Goal: Information Seeking & Learning: Learn about a topic

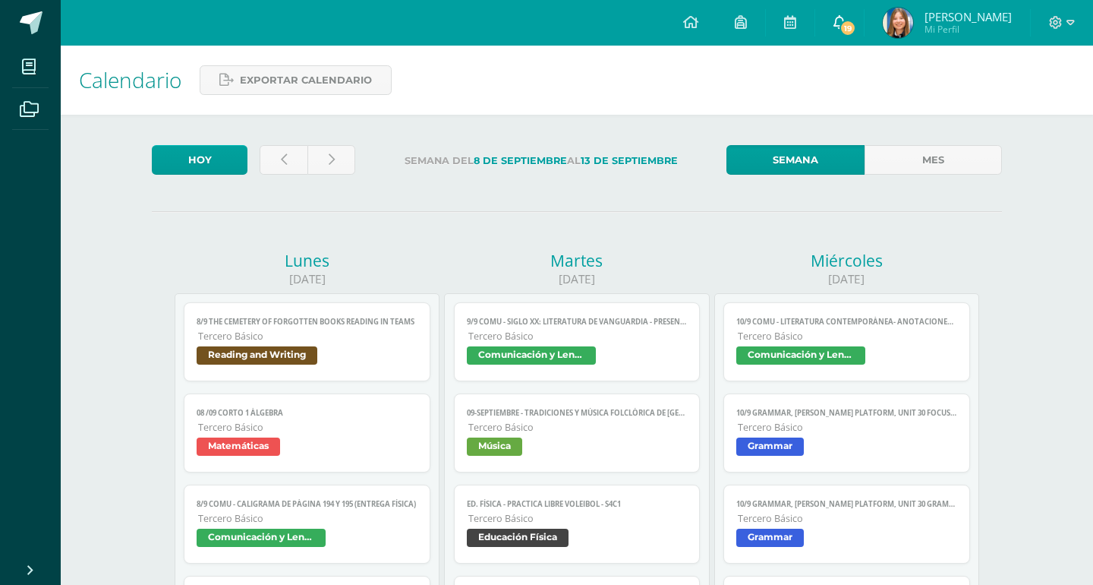
click at [846, 17] on icon at bounding box center [840, 22] width 12 height 14
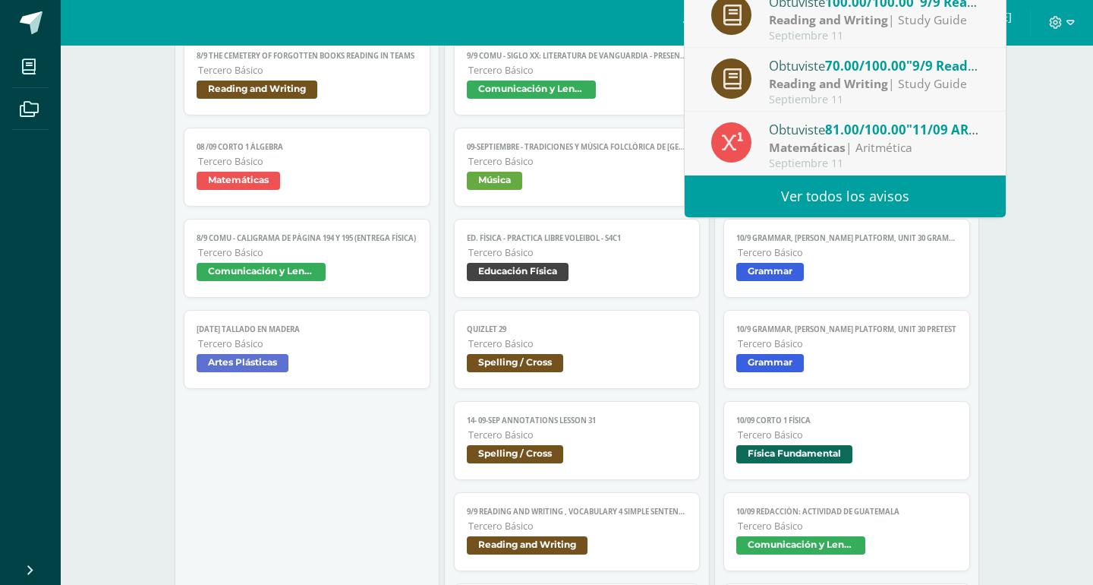
scroll to position [266, 0]
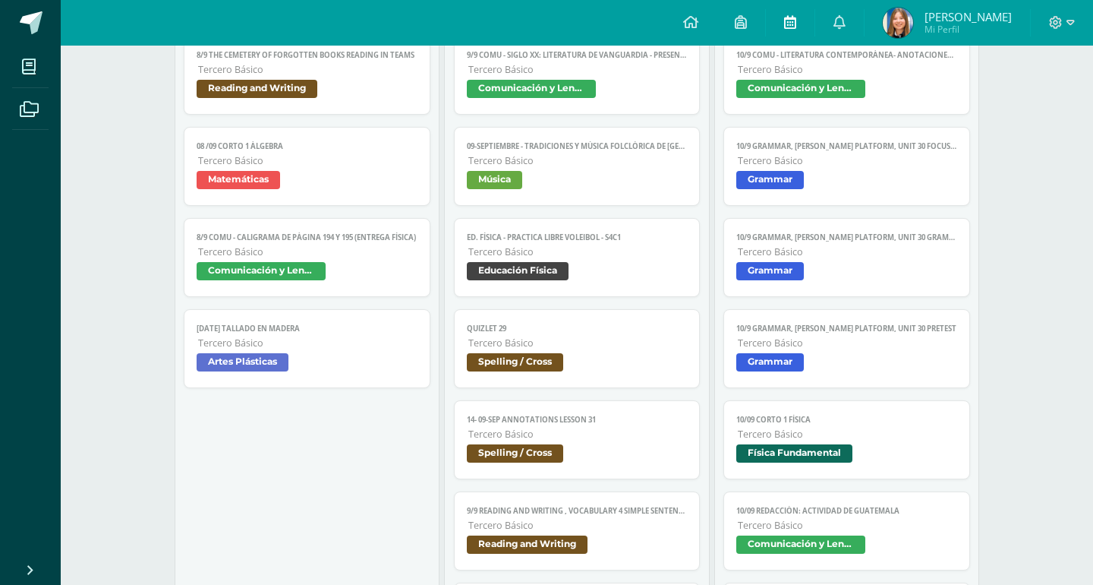
click at [796, 25] on icon at bounding box center [790, 22] width 12 height 14
click at [789, 26] on link at bounding box center [790, 23] width 49 height 46
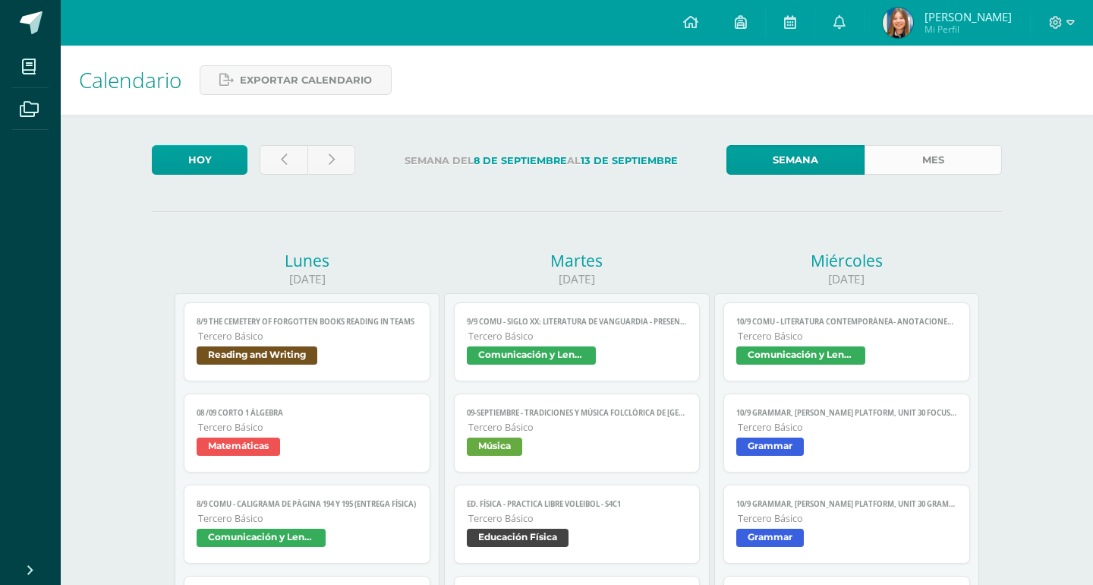
click at [909, 165] on link "Mes" at bounding box center [933, 160] width 137 height 30
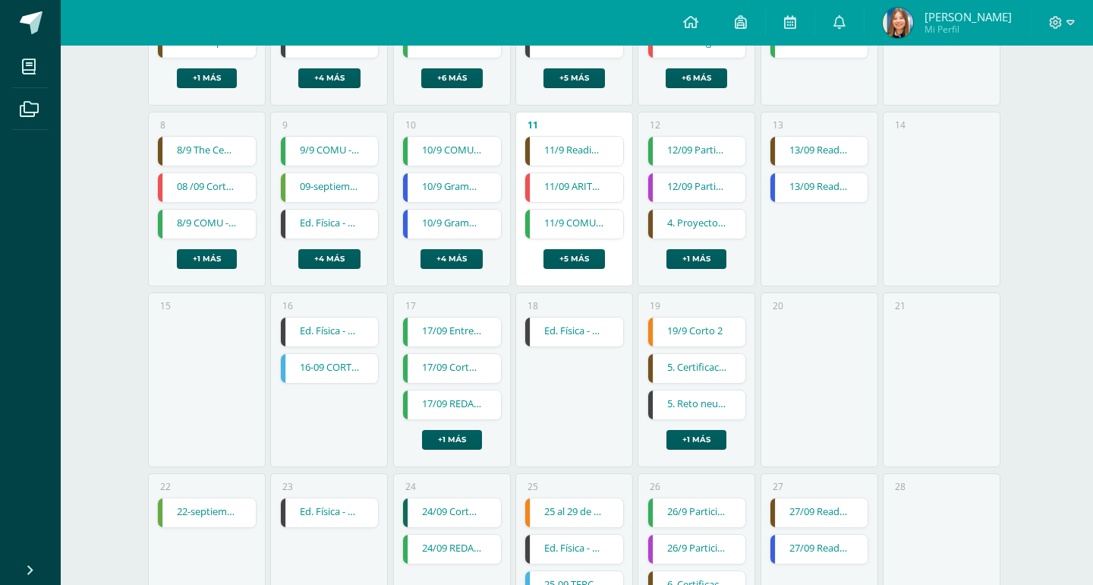
scroll to position [340, 0]
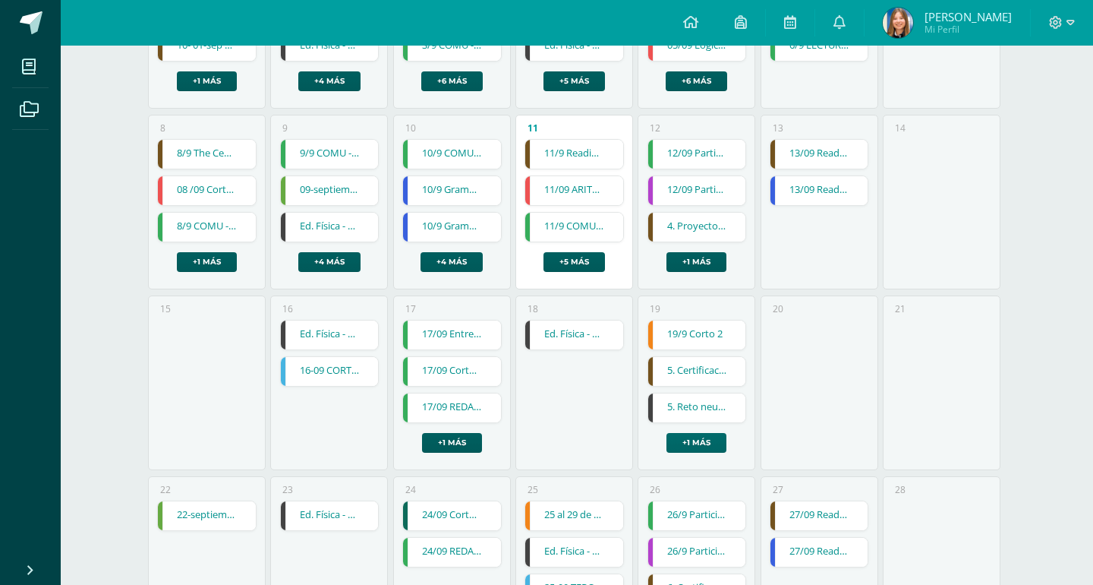
click at [703, 433] on link "+1 más" at bounding box center [696, 443] width 60 height 20
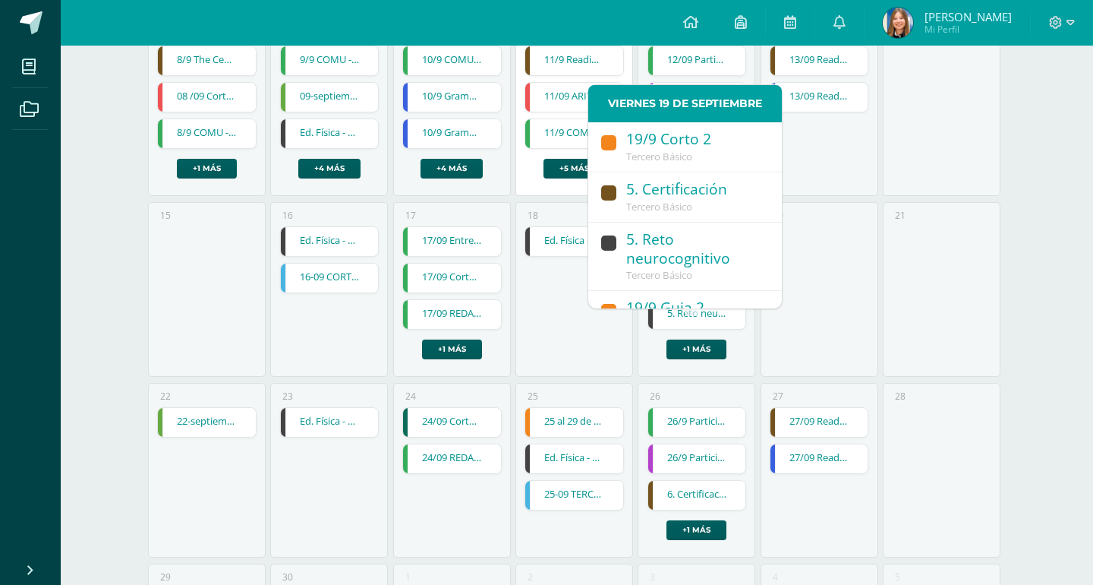
scroll to position [433, 0]
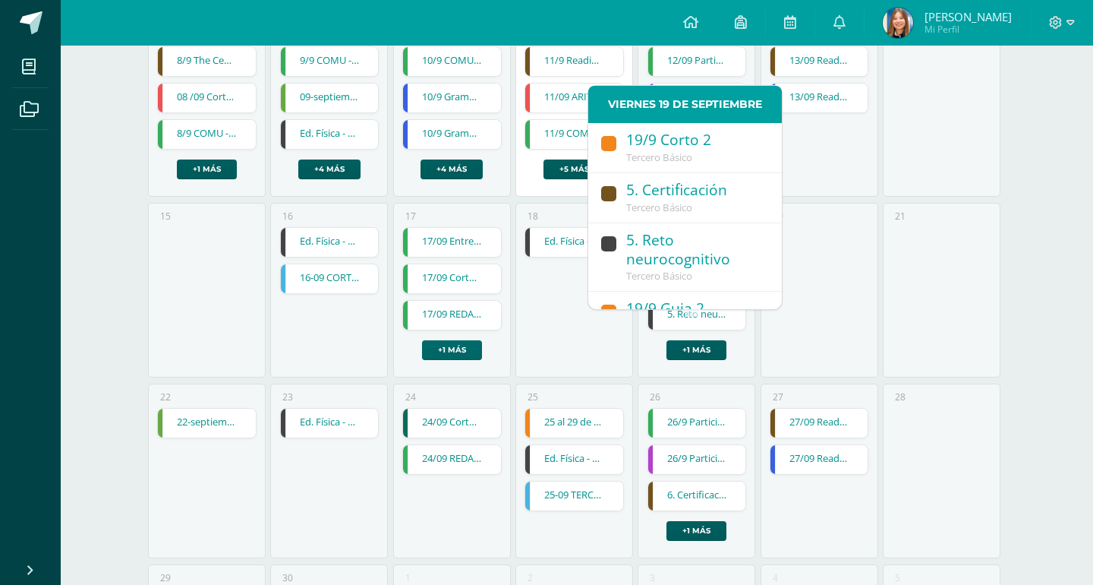
click at [436, 340] on link "+1 más" at bounding box center [452, 350] width 60 height 20
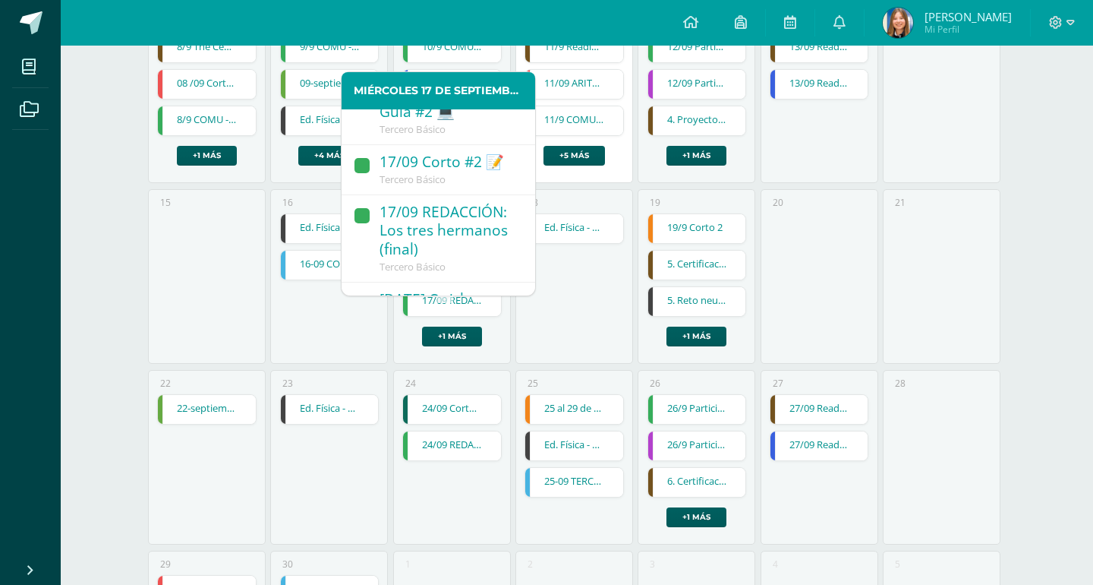
scroll to position [32, 0]
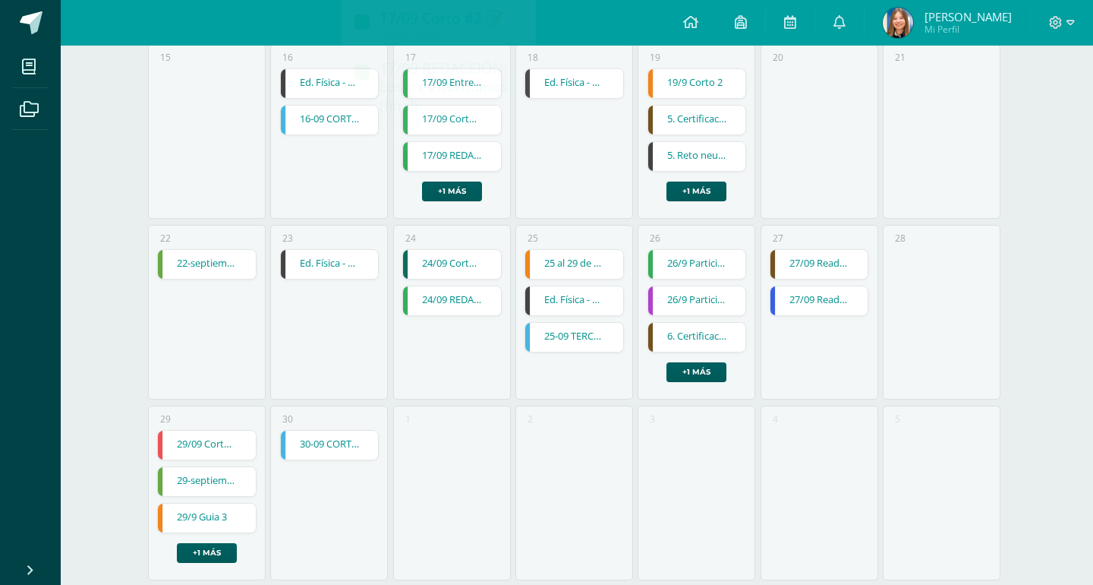
click at [558, 147] on div "18 Ed. Física - Fund. Básico Voleibol - S5C2 Ed. Física - Fund. Básico Voleibol…" at bounding box center [574, 131] width 118 height 175
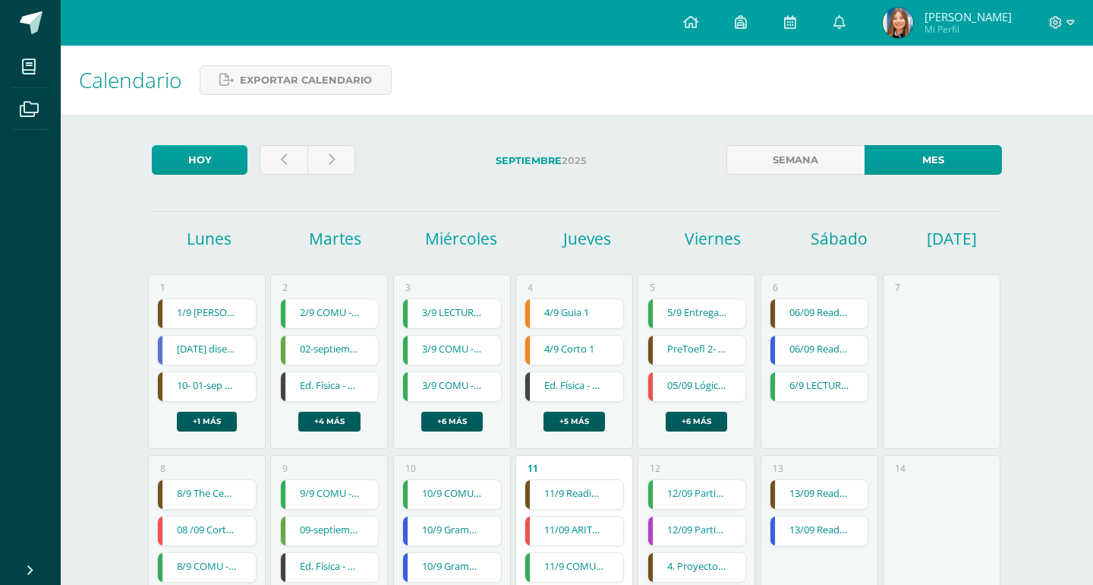
scroll to position [0, 0]
click at [577, 383] on div "4/9 Guia 1 4/9 Guia 1 Ciencias Sociales Cargando contenido 4/9 Corto 1 4/9 Cort…" at bounding box center [574, 364] width 99 height 133
click at [575, 411] on link "+5 más" at bounding box center [574, 421] width 61 height 20
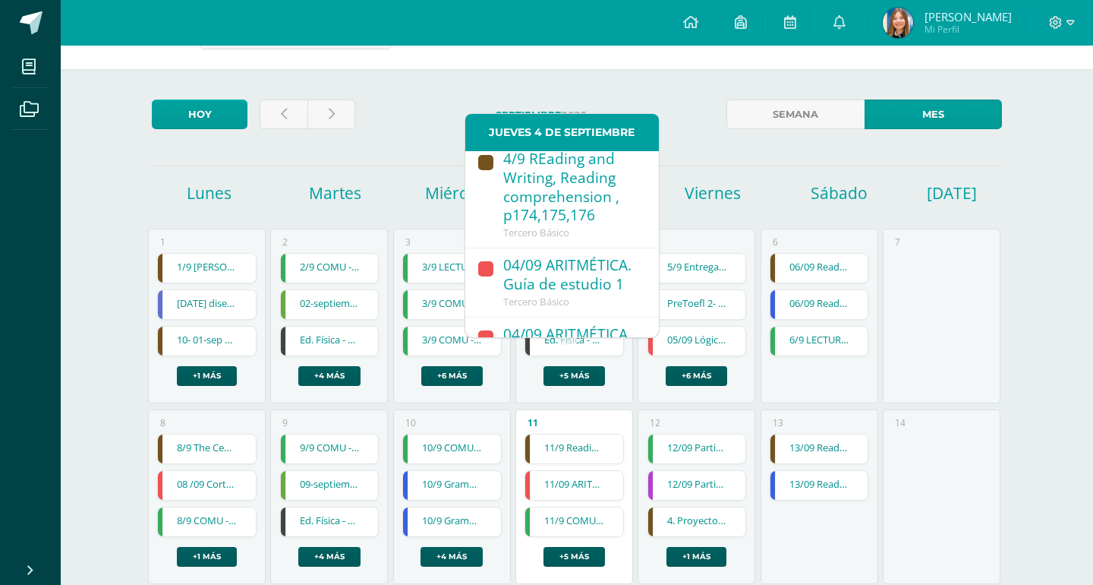
scroll to position [48, 0]
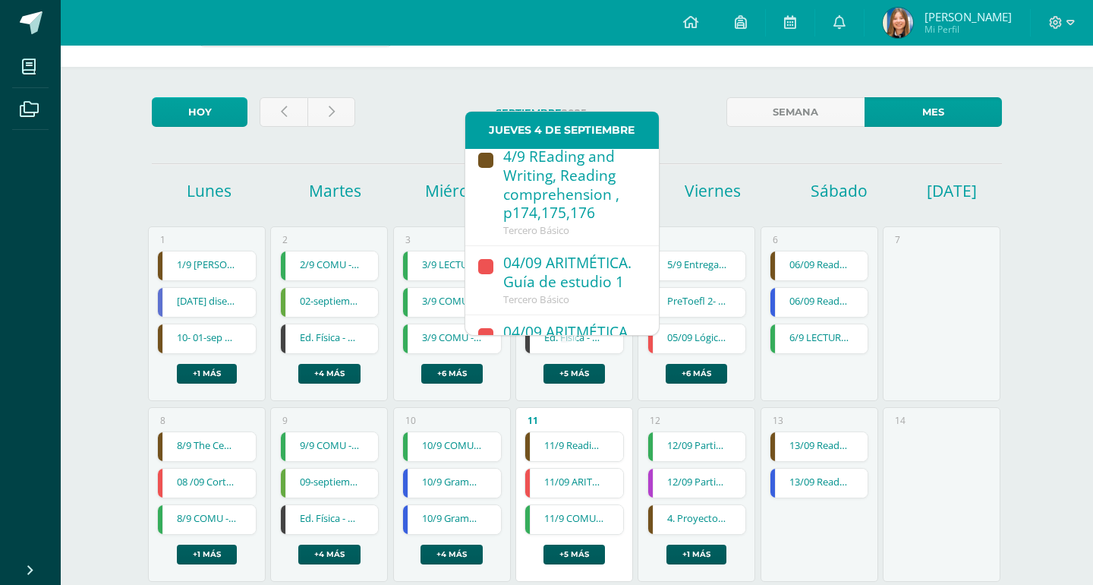
click at [563, 392] on div "4/9 La cultura de la interculturalidad" at bounding box center [573, 411] width 140 height 39
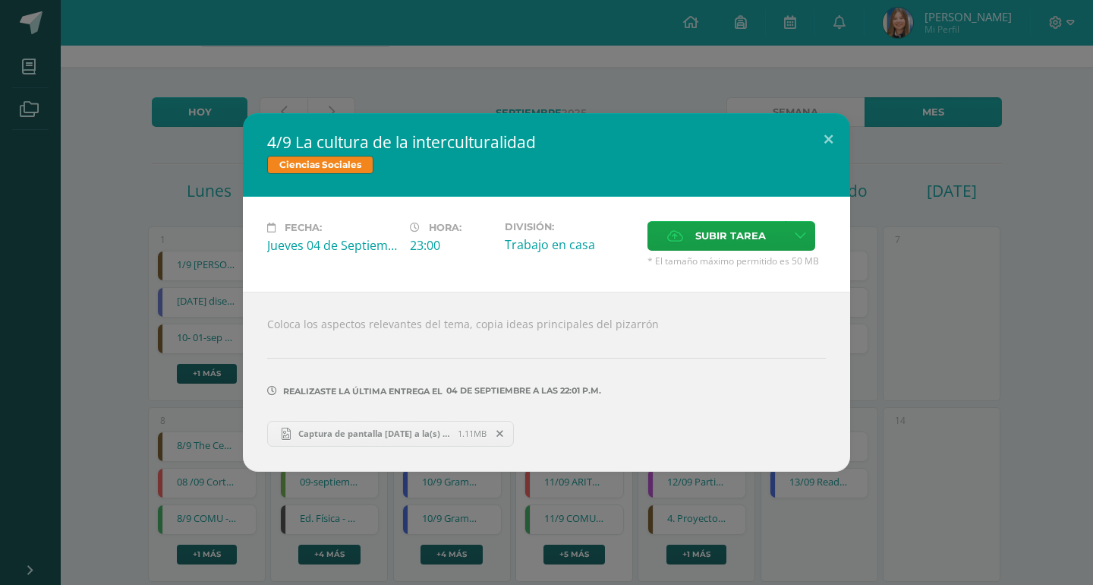
click at [900, 354] on div "4/9 La cultura de la interculturalidad Ciencias Sociales Fecha: Jueves 04 de Se…" at bounding box center [546, 292] width 1081 height 358
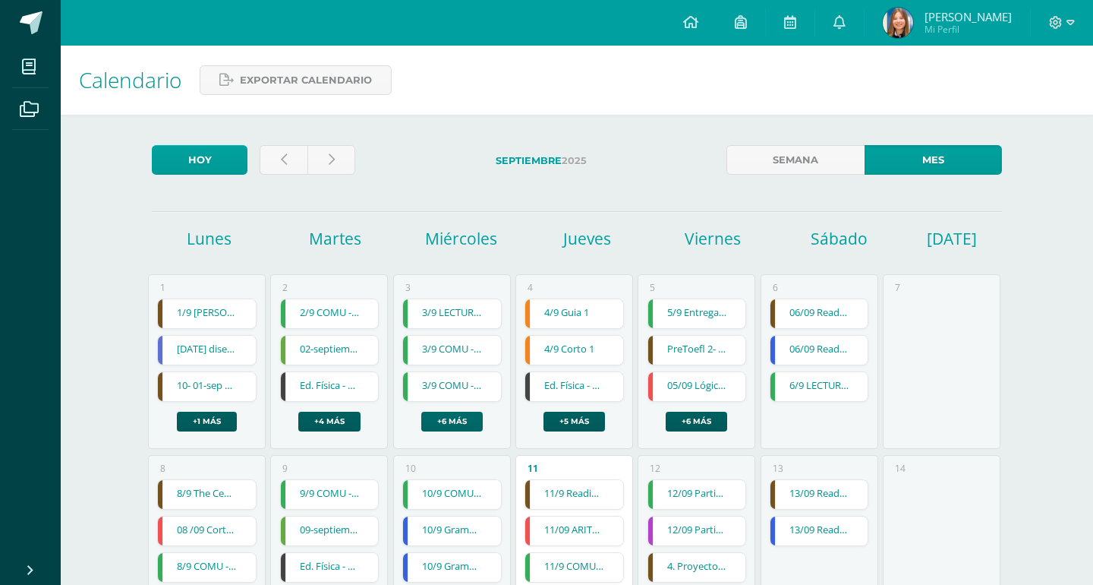
scroll to position [0, 0]
click at [426, 411] on link "+6 más" at bounding box center [451, 421] width 61 height 20
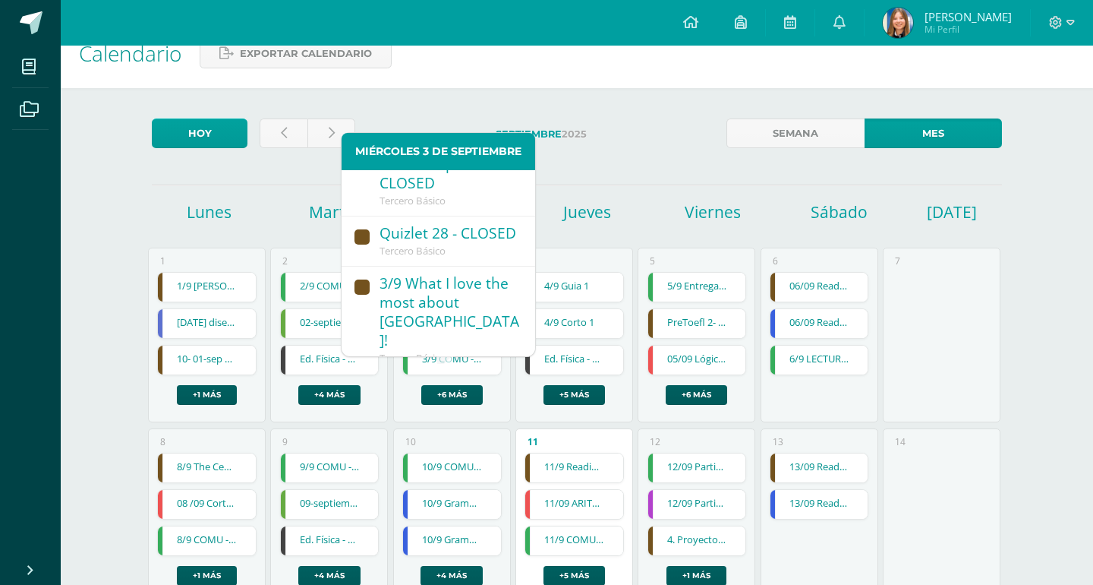
scroll to position [30, 0]
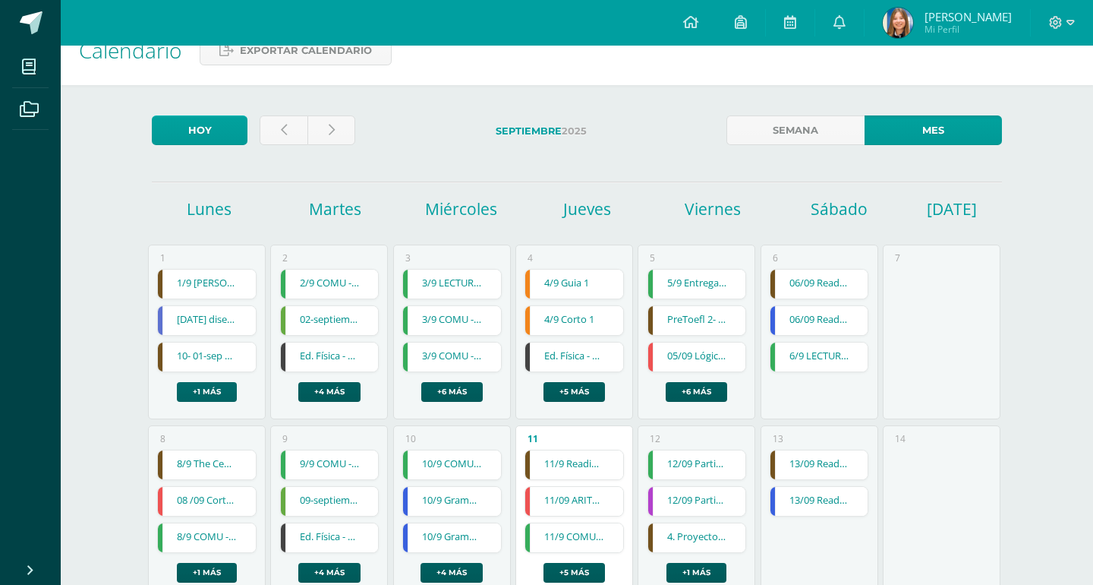
click at [213, 382] on link "+1 más" at bounding box center [207, 392] width 60 height 20
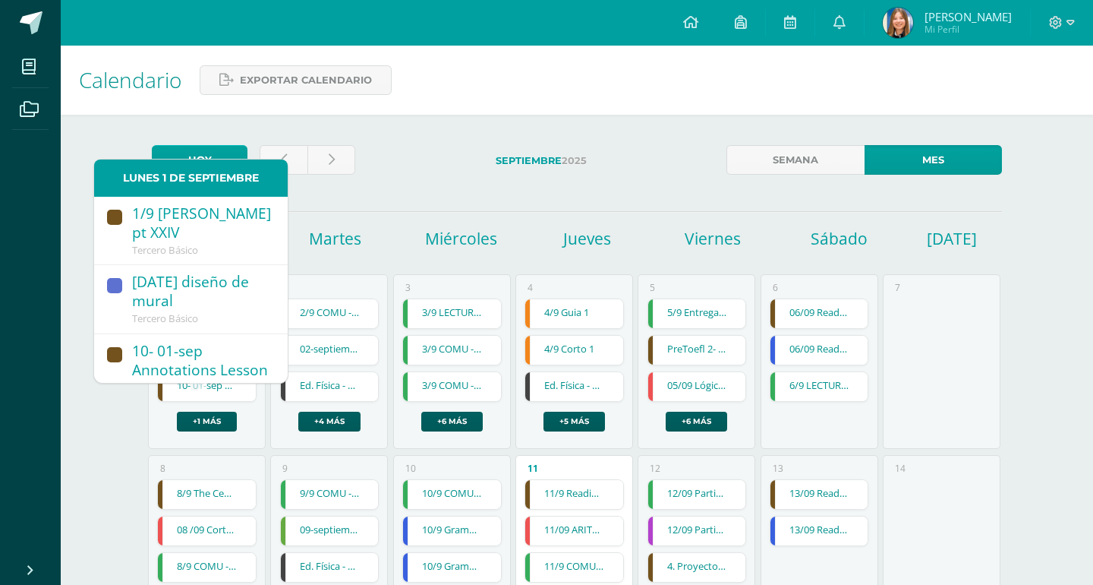
scroll to position [0, 0]
click at [305, 384] on div "2/9 COMU - Responder página 188 a 189 (Tarea) 2/9 COMU - Responder página 188 a…" at bounding box center [329, 364] width 99 height 133
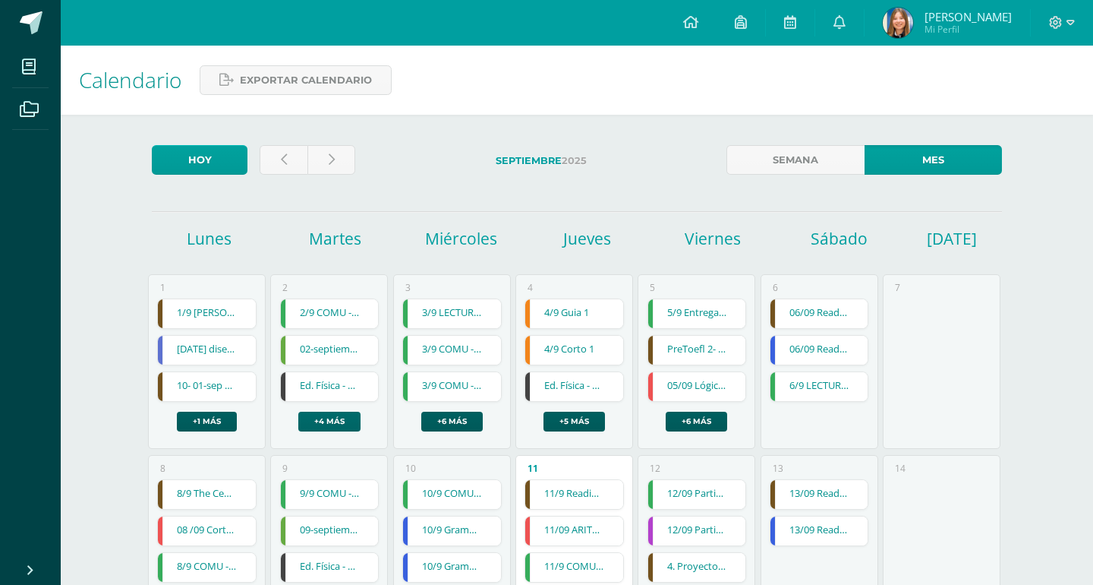
click at [309, 411] on link "+4 más" at bounding box center [329, 421] width 62 height 20
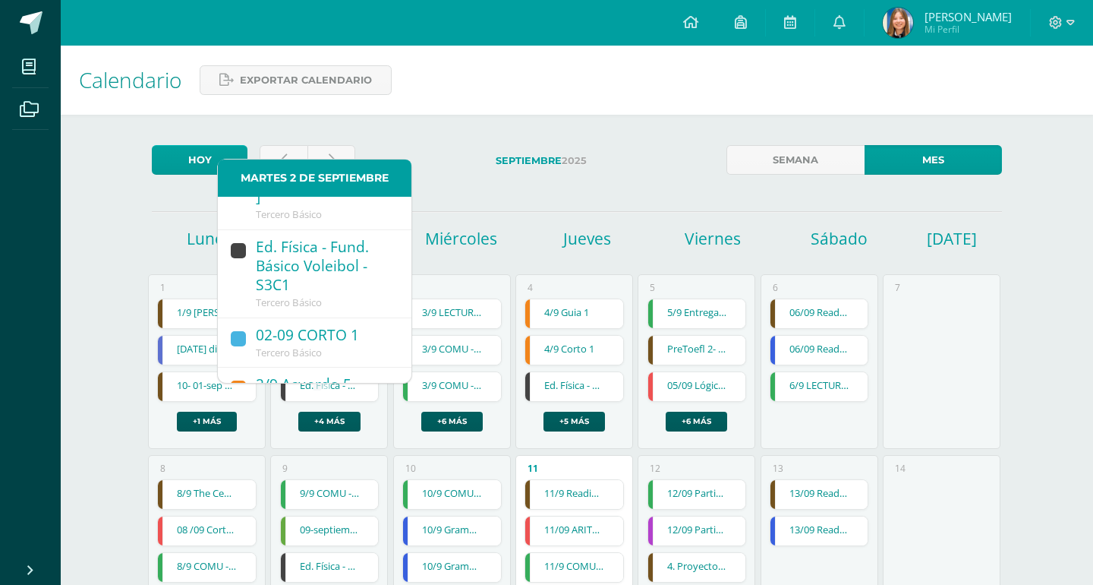
scroll to position [183, 0]
click at [305, 364] on link "2/9 Acuerdo 5 Tercero Básico" at bounding box center [315, 389] width 194 height 50
